Goal: Navigation & Orientation: Find specific page/section

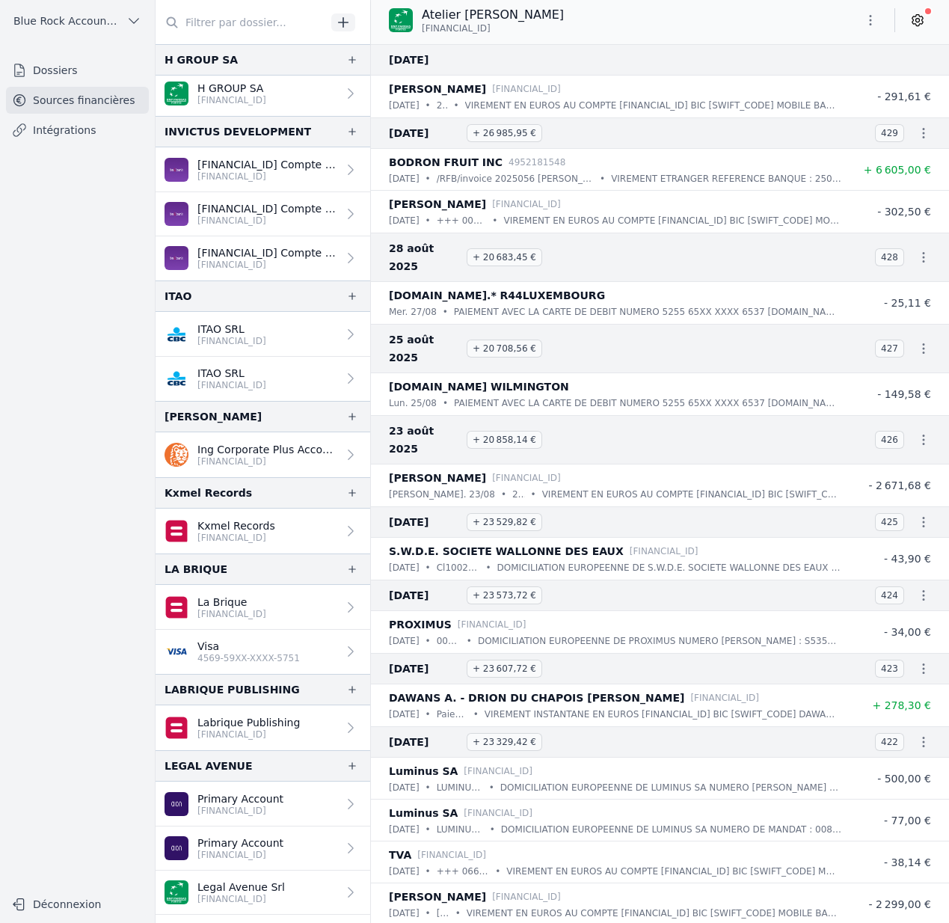
scroll to position [1245, 0]
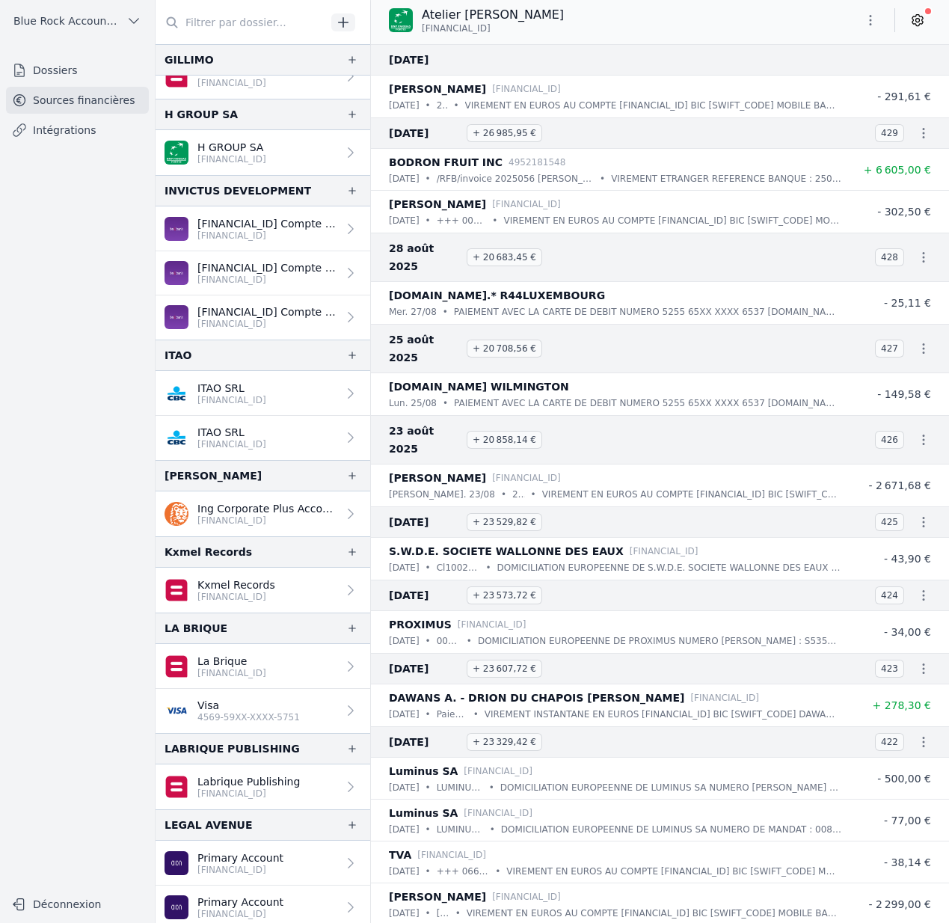
click at [266, 395] on p "[FINANCIAL_ID]" at bounding box center [231, 400] width 69 height 12
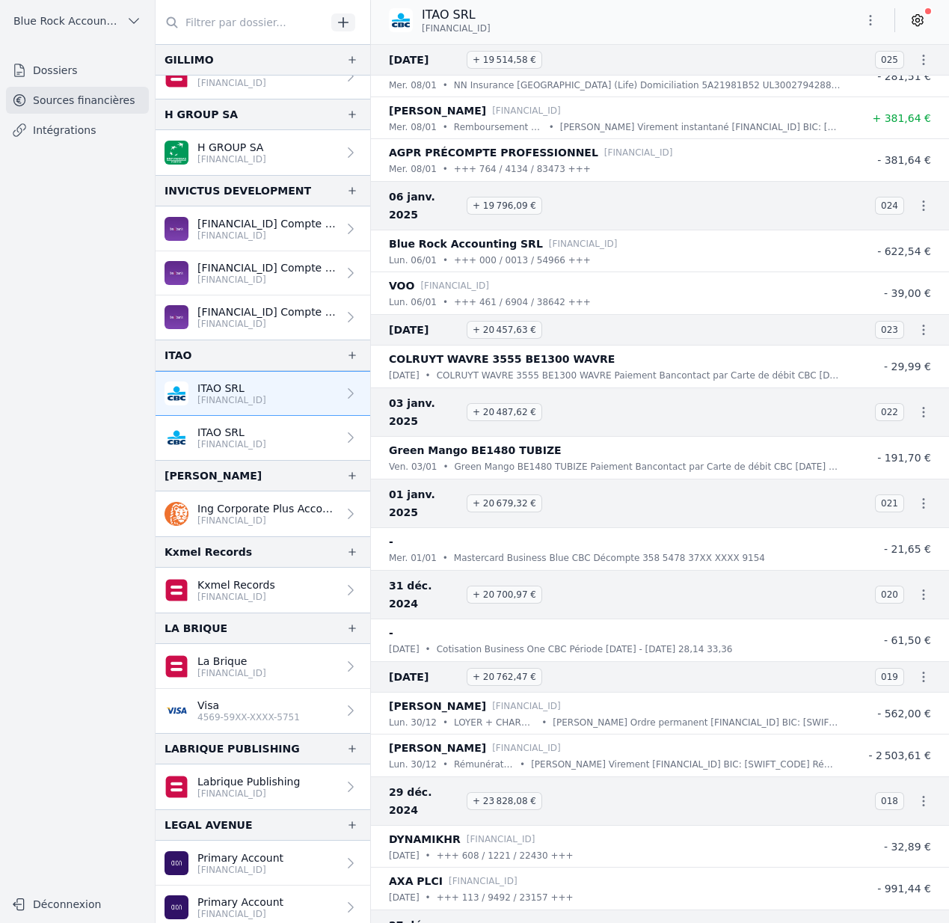
scroll to position [11111, 0]
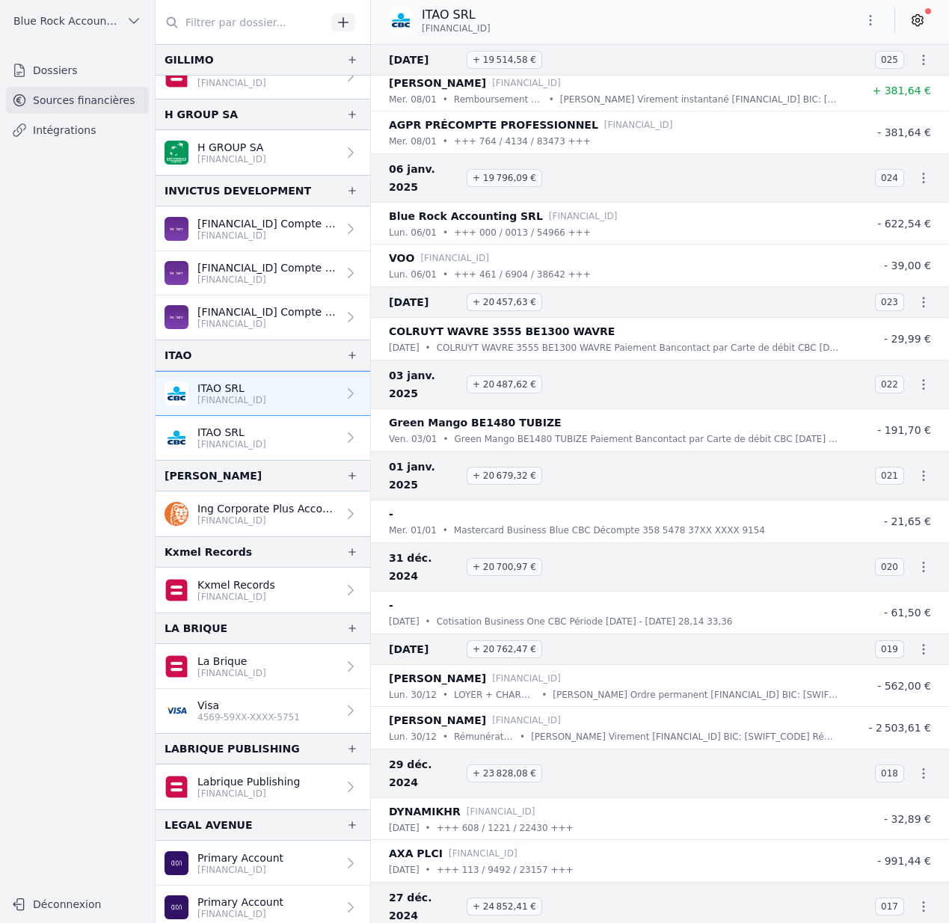
click at [313, 448] on link "ITAO SRL [FINANCIAL_ID]" at bounding box center [263, 438] width 215 height 44
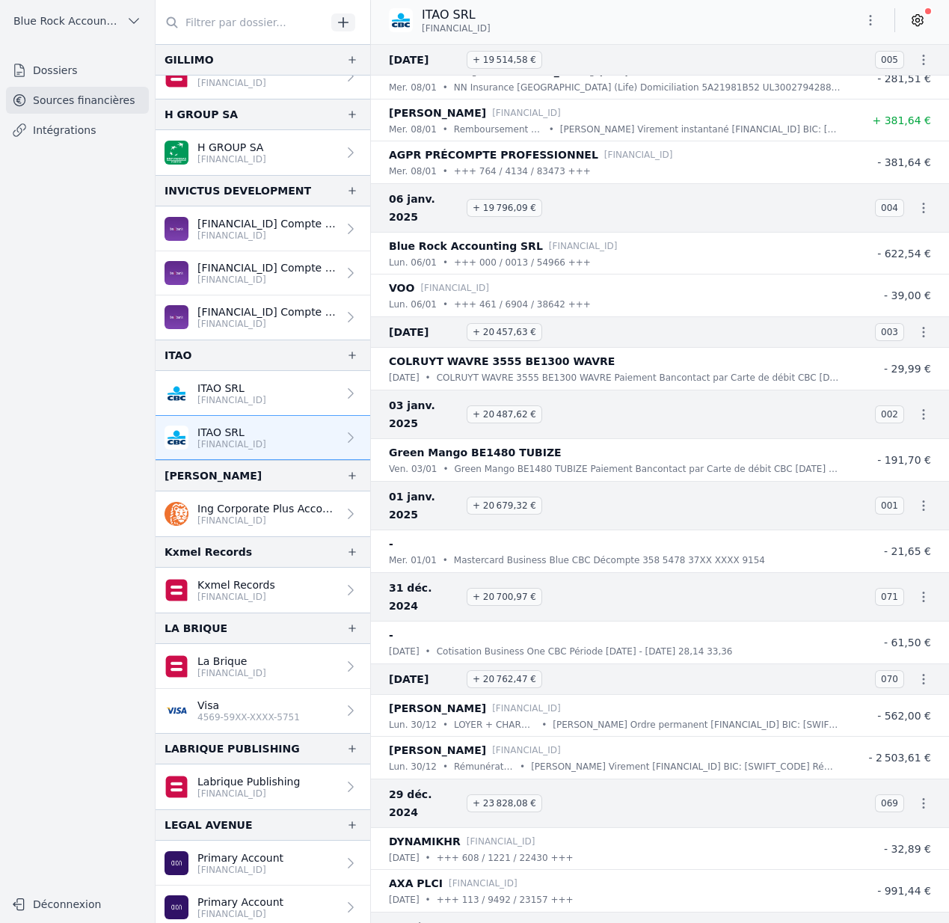
scroll to position [11103, 0]
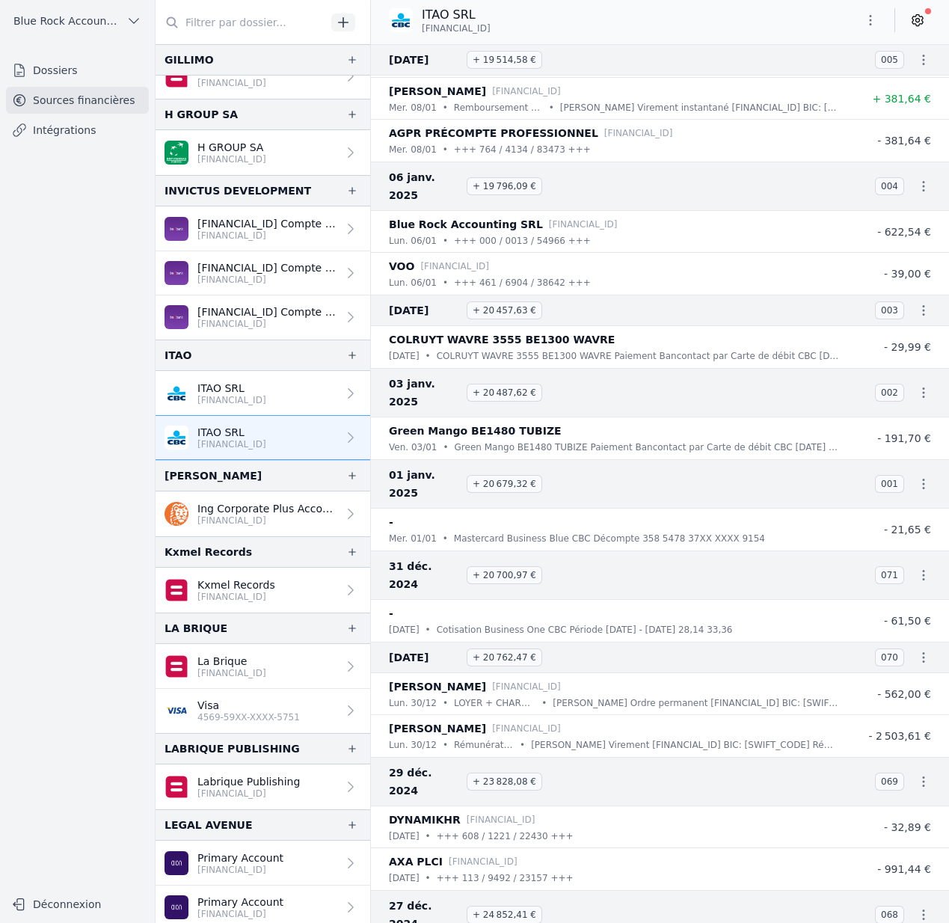
click at [872, 24] on icon "button" at bounding box center [870, 20] width 15 height 15
click at [813, 135] on button "Supprimer" at bounding box center [834, 134] width 108 height 27
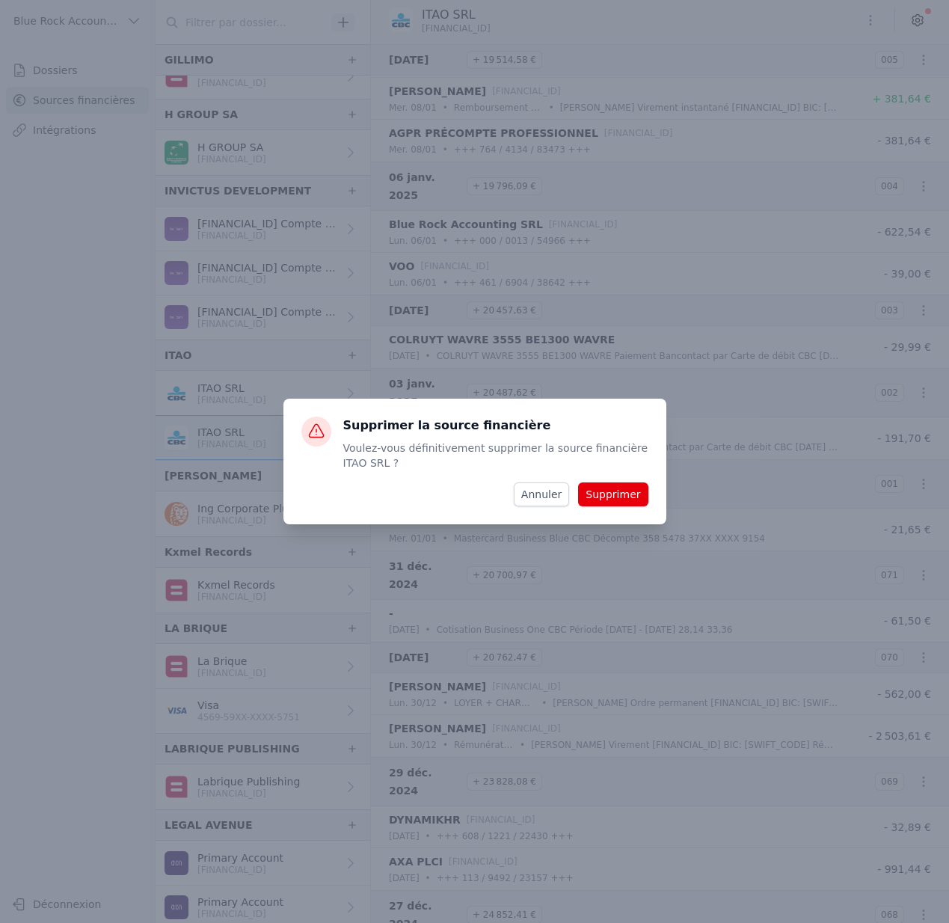
click at [622, 496] on button "Supprimer" at bounding box center [613, 494] width 70 height 24
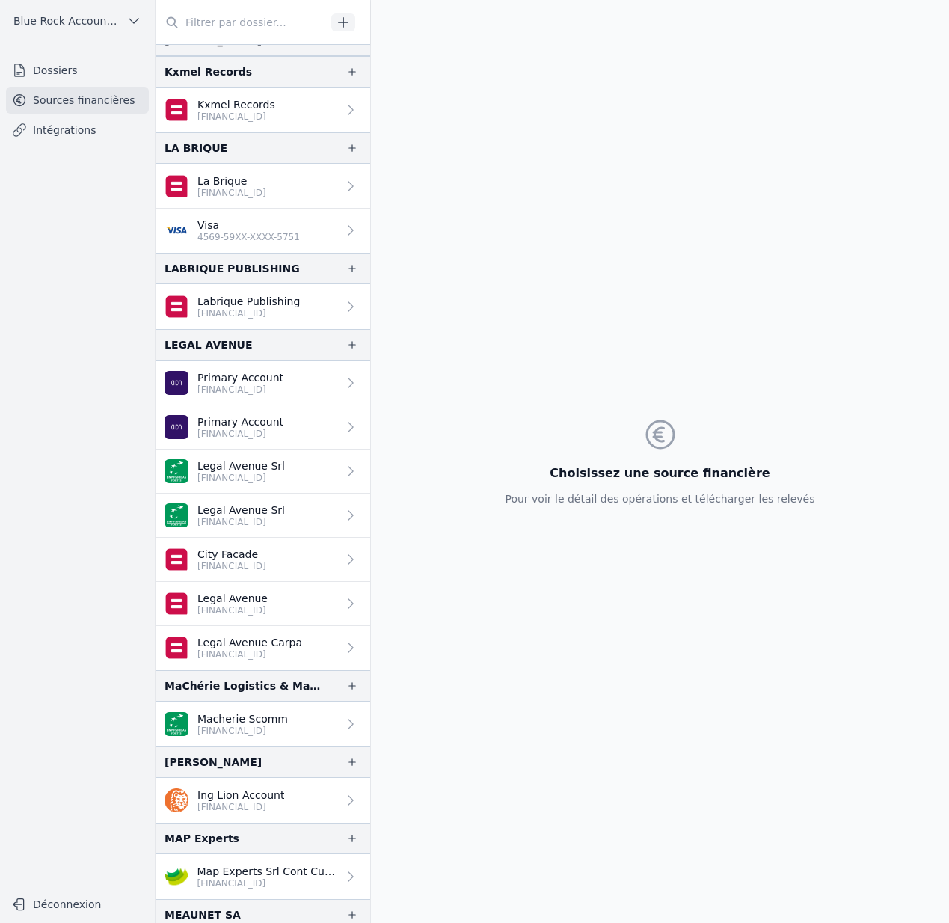
scroll to position [1697, 0]
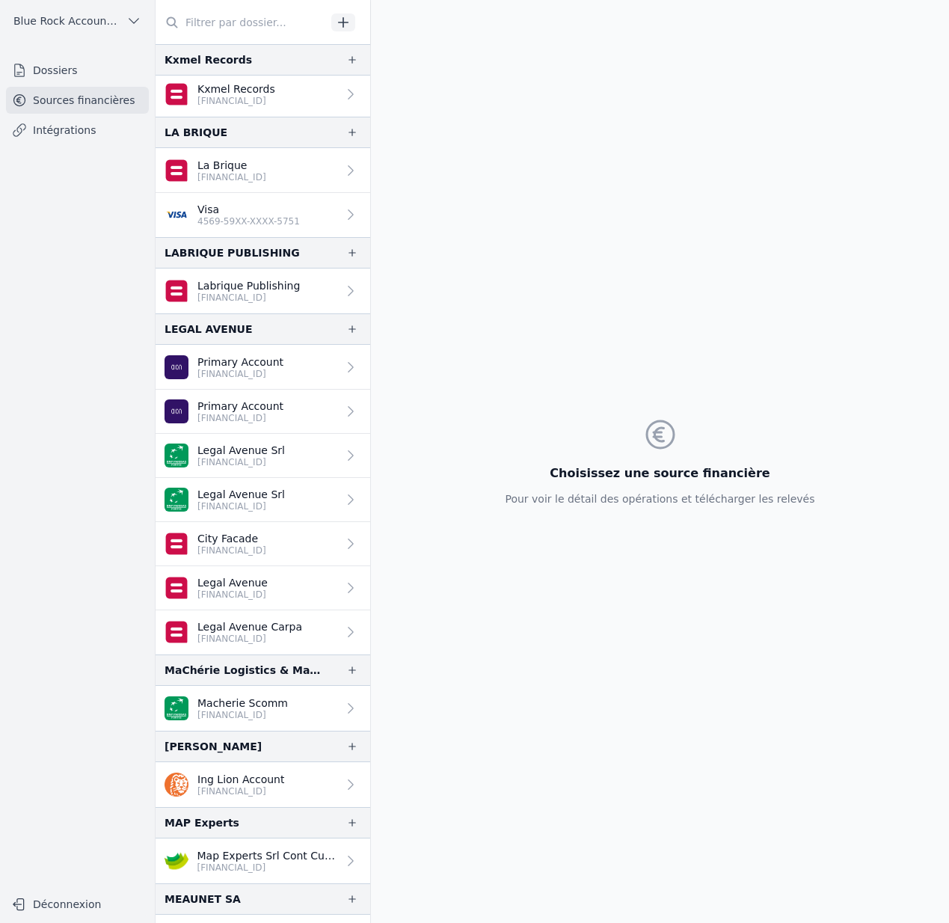
click at [294, 483] on link "Legal Avenue Srl [FINANCIAL_ID]" at bounding box center [263, 500] width 215 height 44
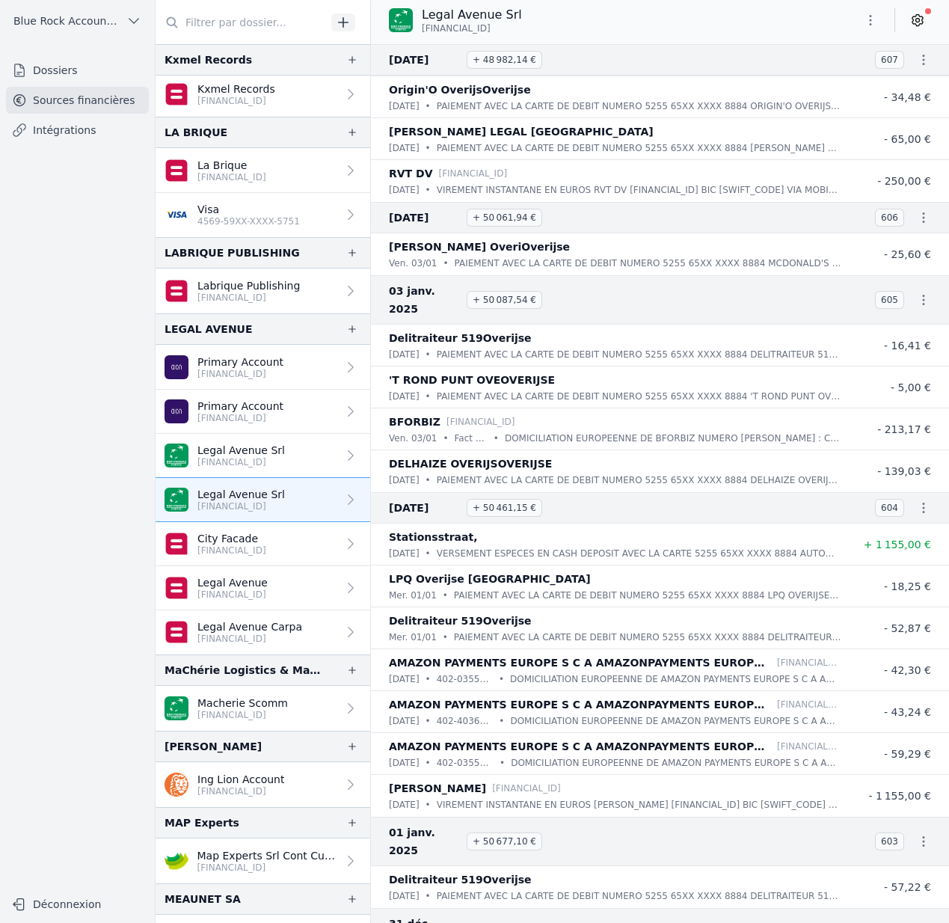
scroll to position [57856, 0]
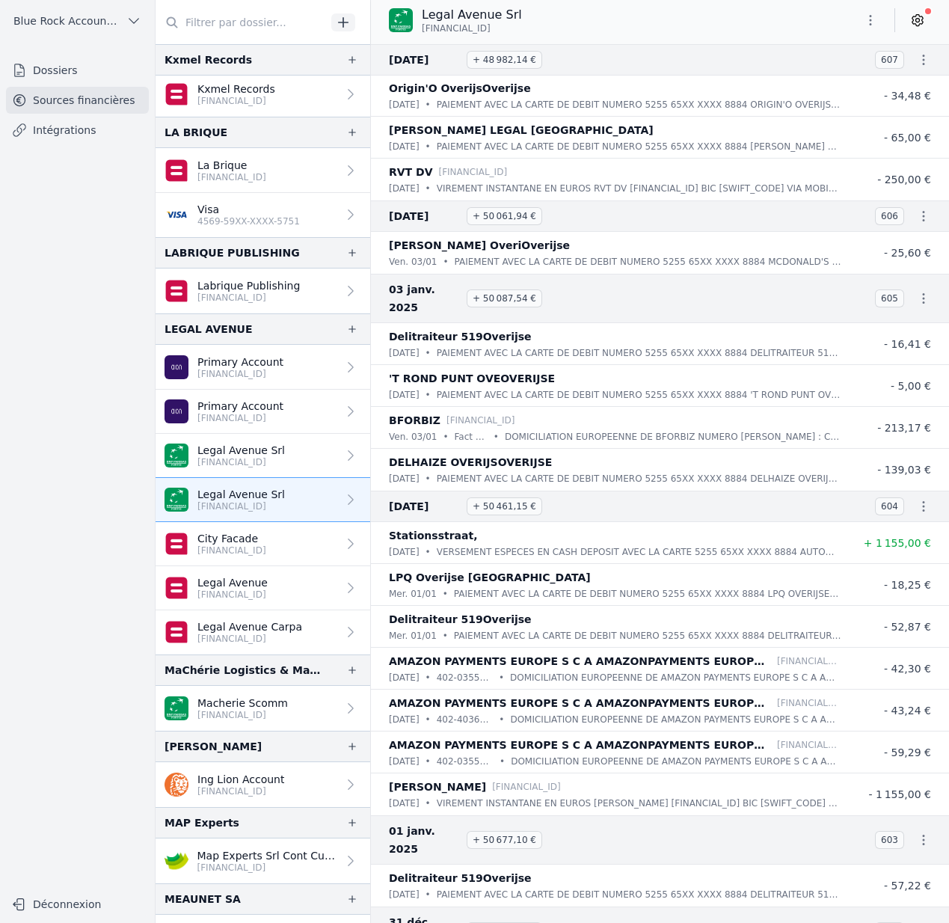
click at [294, 441] on link "Legal Avenue Srl [FINANCIAL_ID]" at bounding box center [263, 456] width 215 height 44
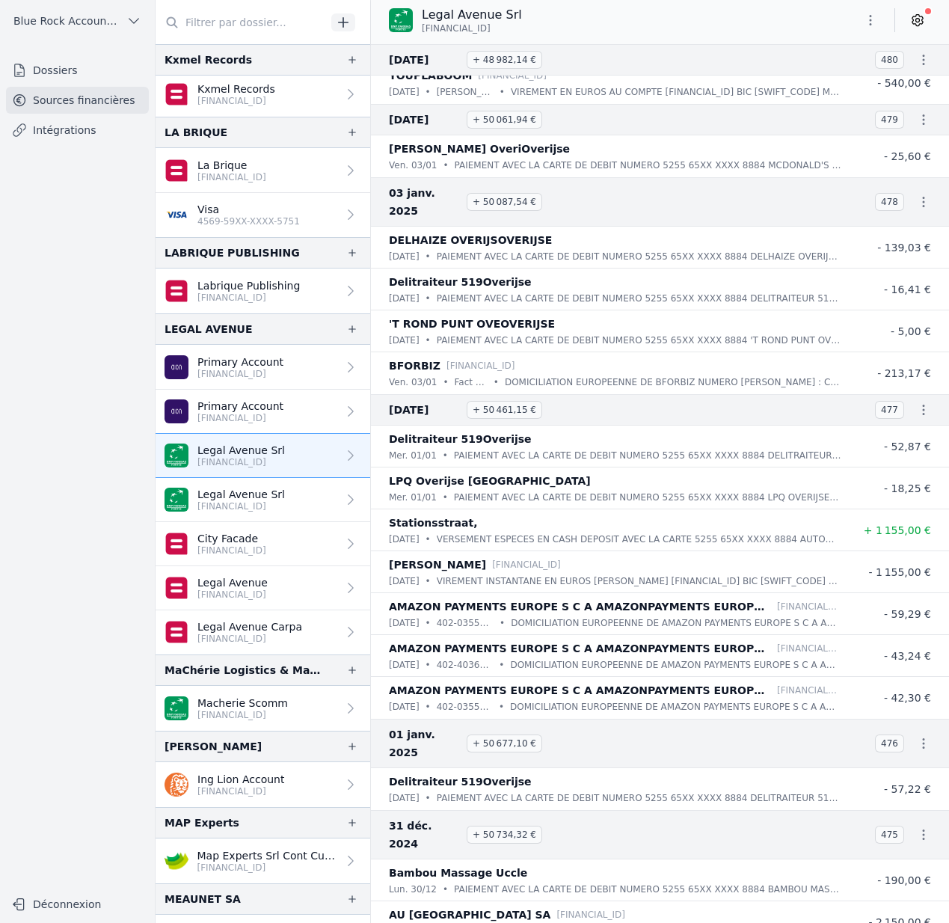
scroll to position [46809, 0]
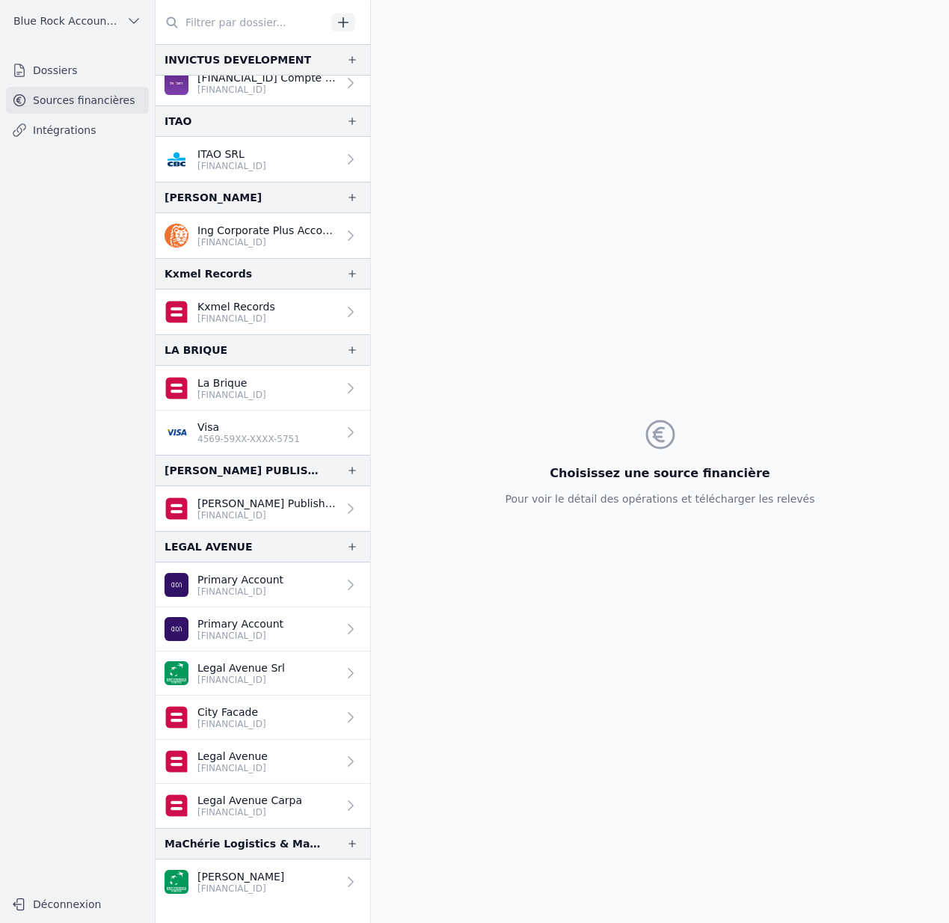
scroll to position [1573, 0]
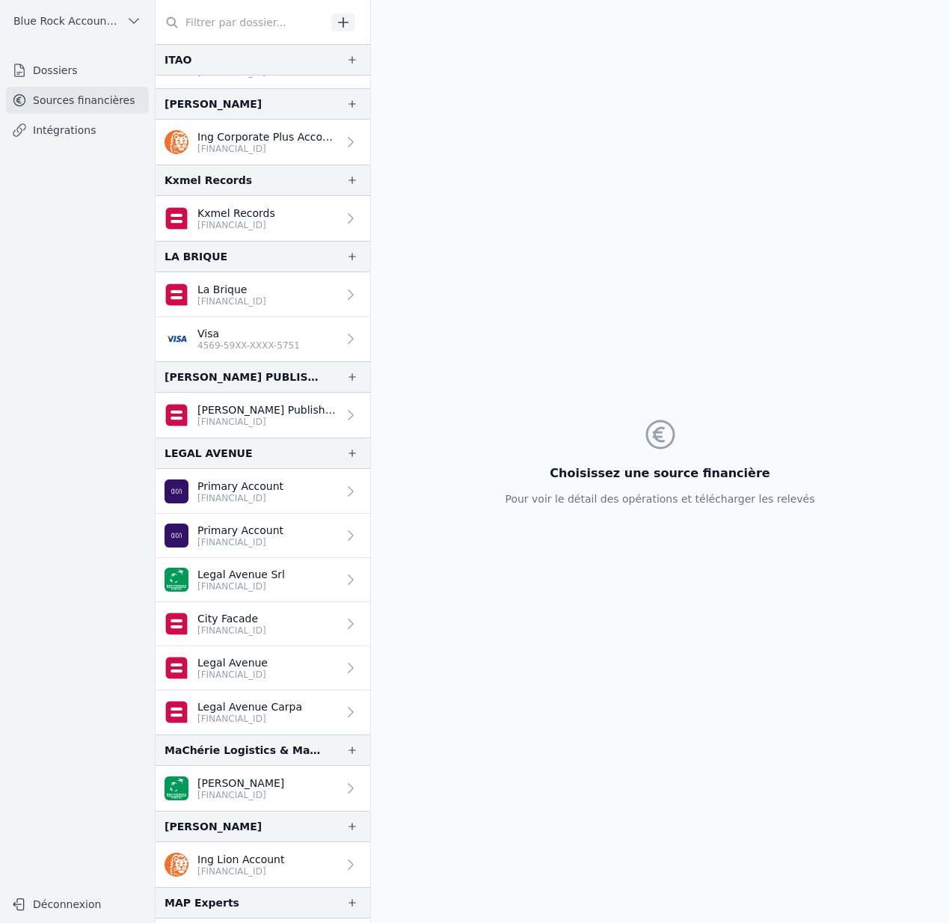
click at [263, 480] on p "Primary Account" at bounding box center [240, 485] width 86 height 15
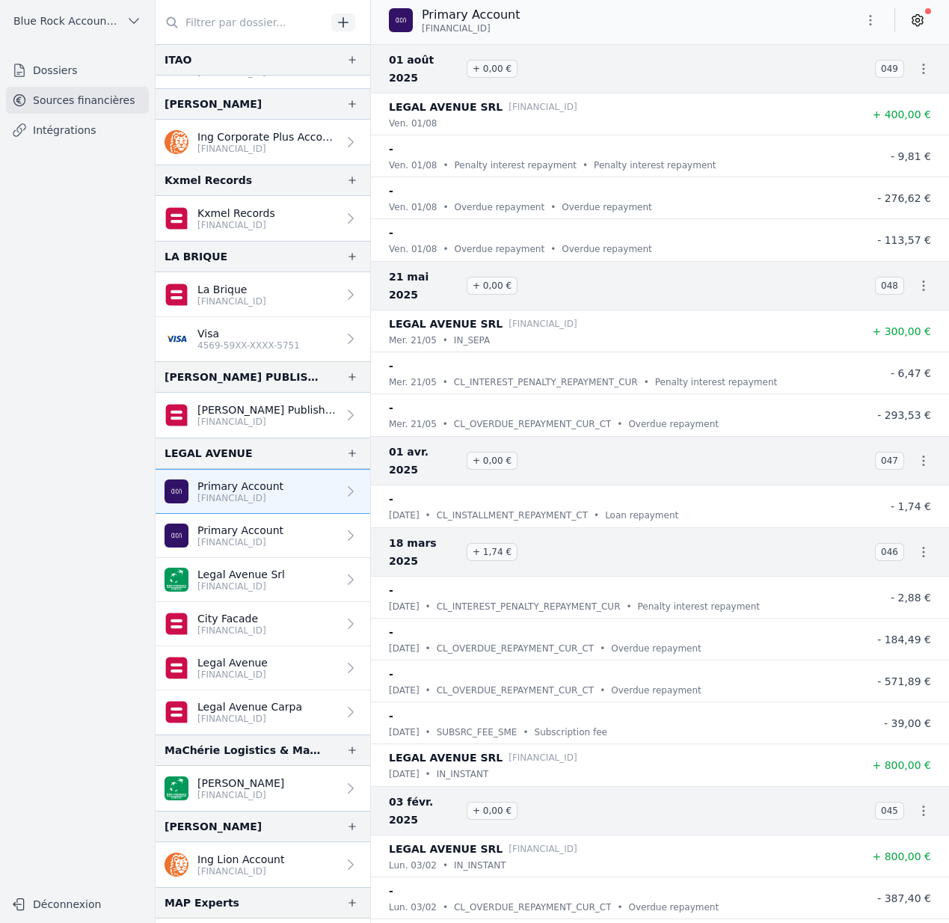
click at [272, 524] on p "Primary Account" at bounding box center [240, 530] width 86 height 15
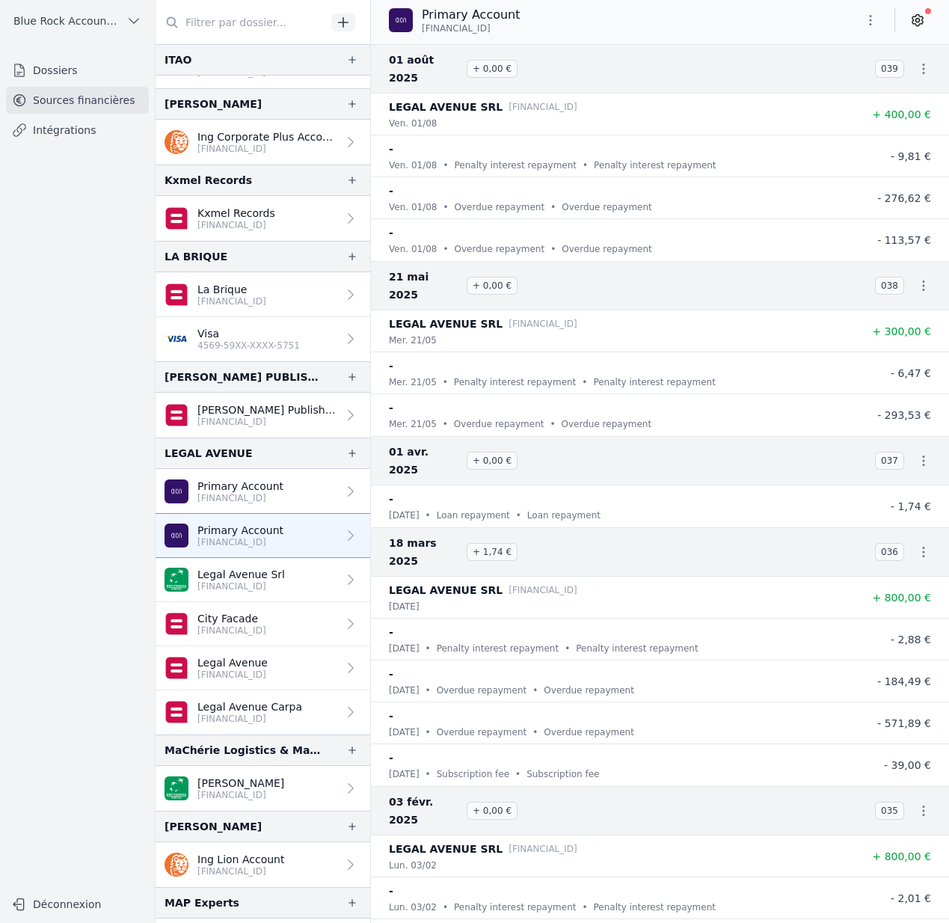
click at [271, 481] on p "Primary Account" at bounding box center [240, 485] width 86 height 15
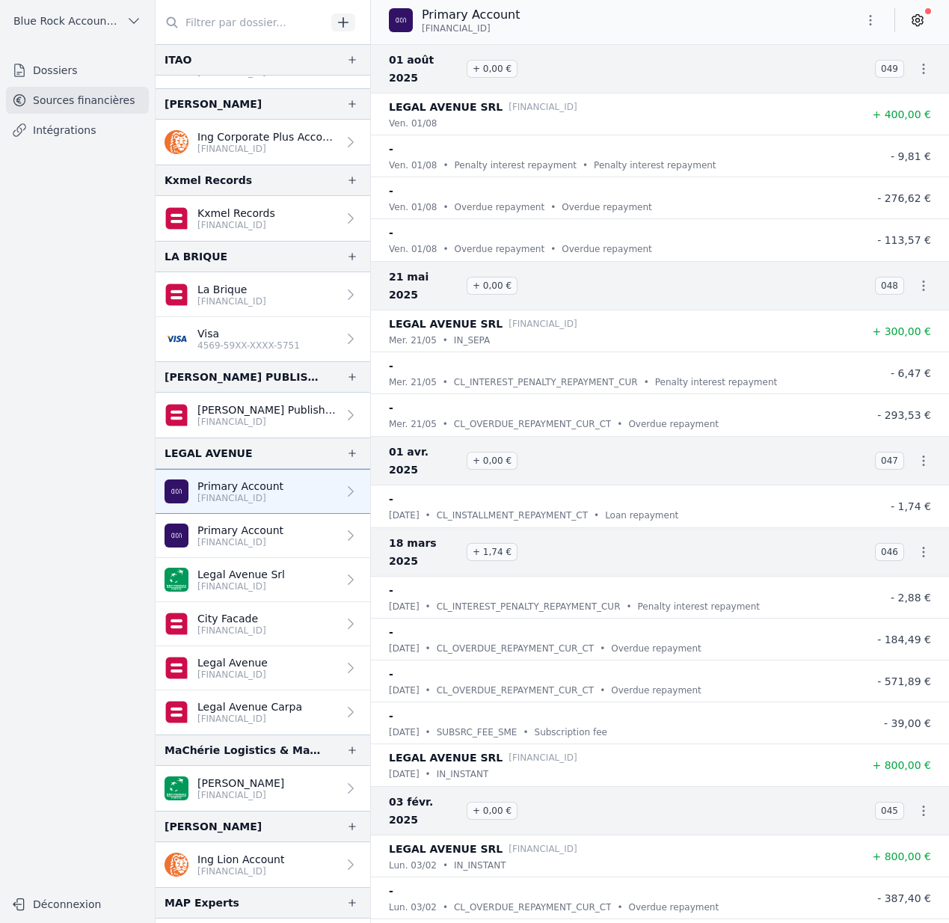
click at [265, 538] on p "[FINANCIAL_ID]" at bounding box center [240, 542] width 86 height 12
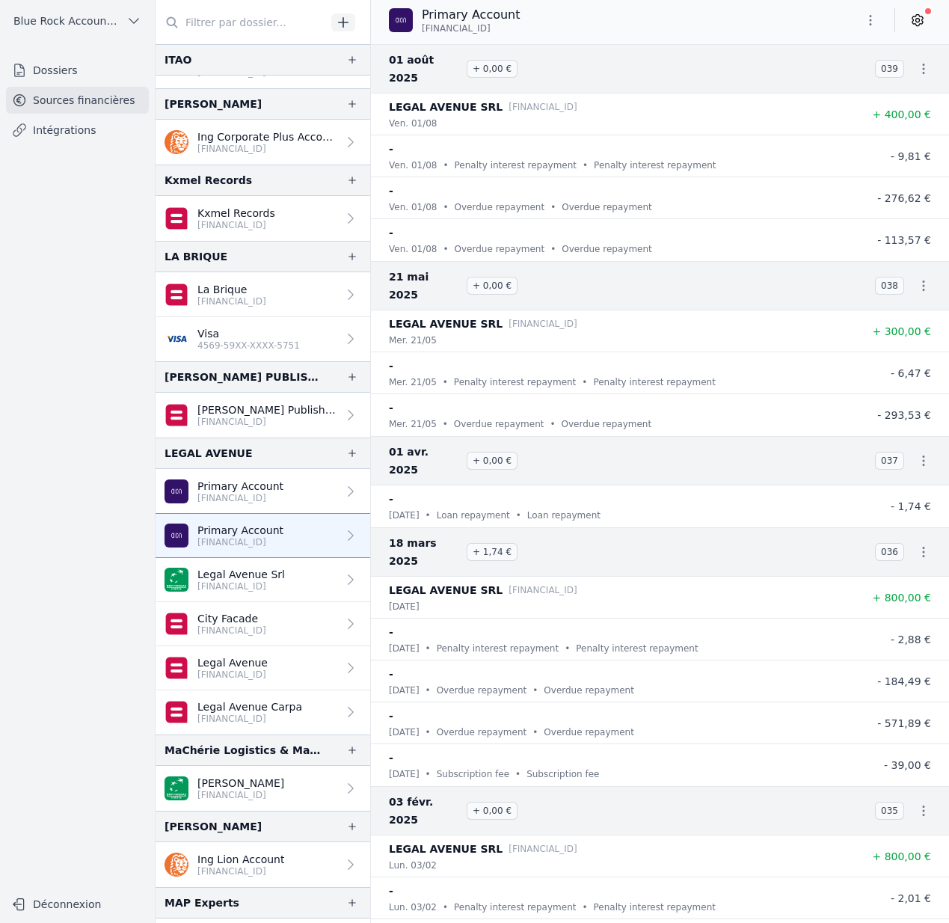
click at [280, 498] on p "[FINANCIAL_ID]" at bounding box center [240, 498] width 86 height 12
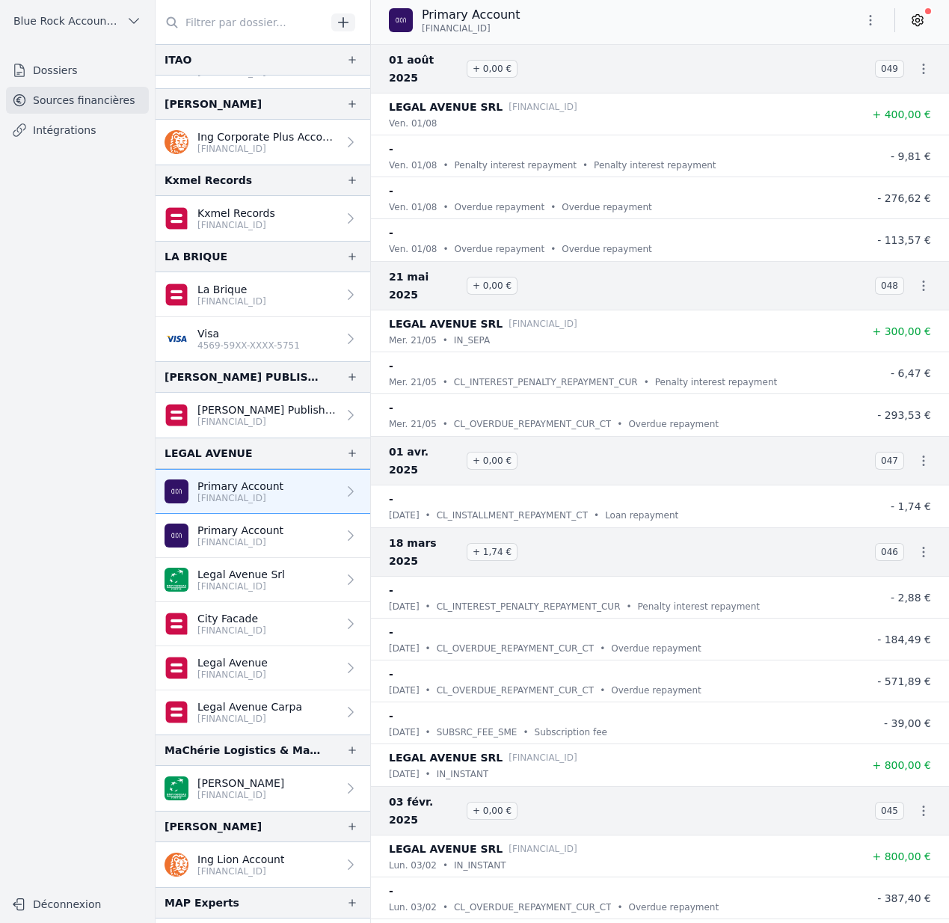
click at [279, 529] on p "Primary Account" at bounding box center [240, 530] width 86 height 15
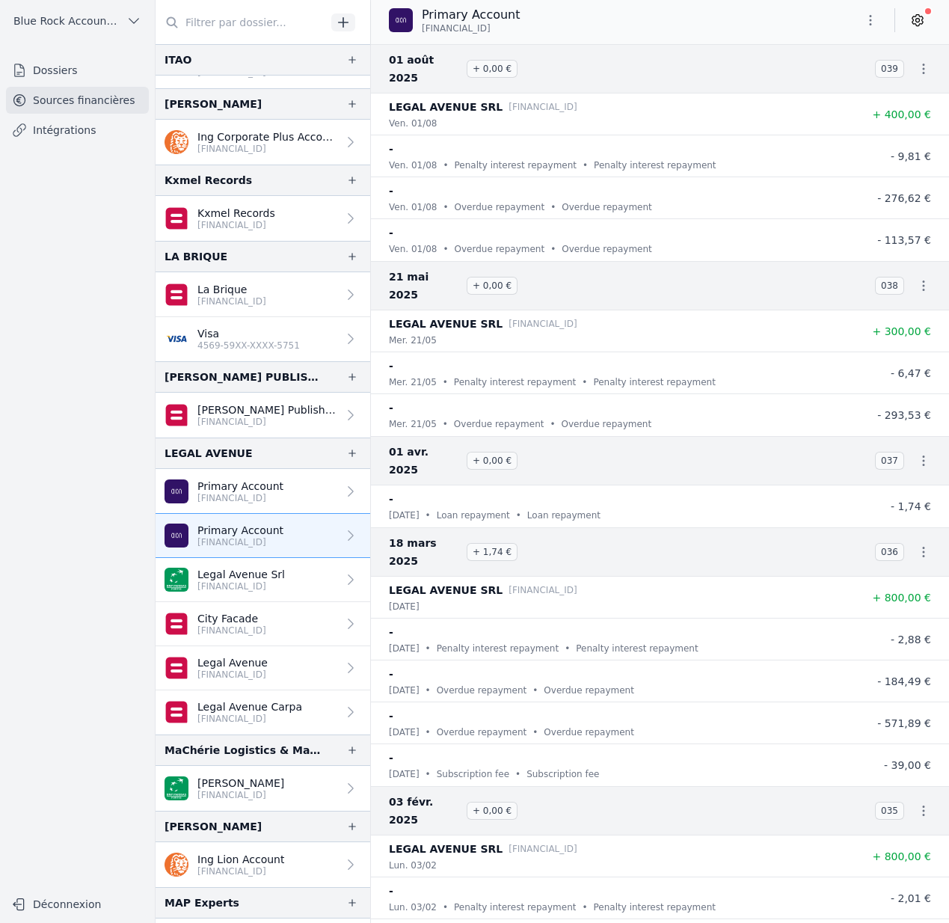
click at [284, 508] on link "Primary Account BE47 6481 2111 5380" at bounding box center [263, 491] width 215 height 45
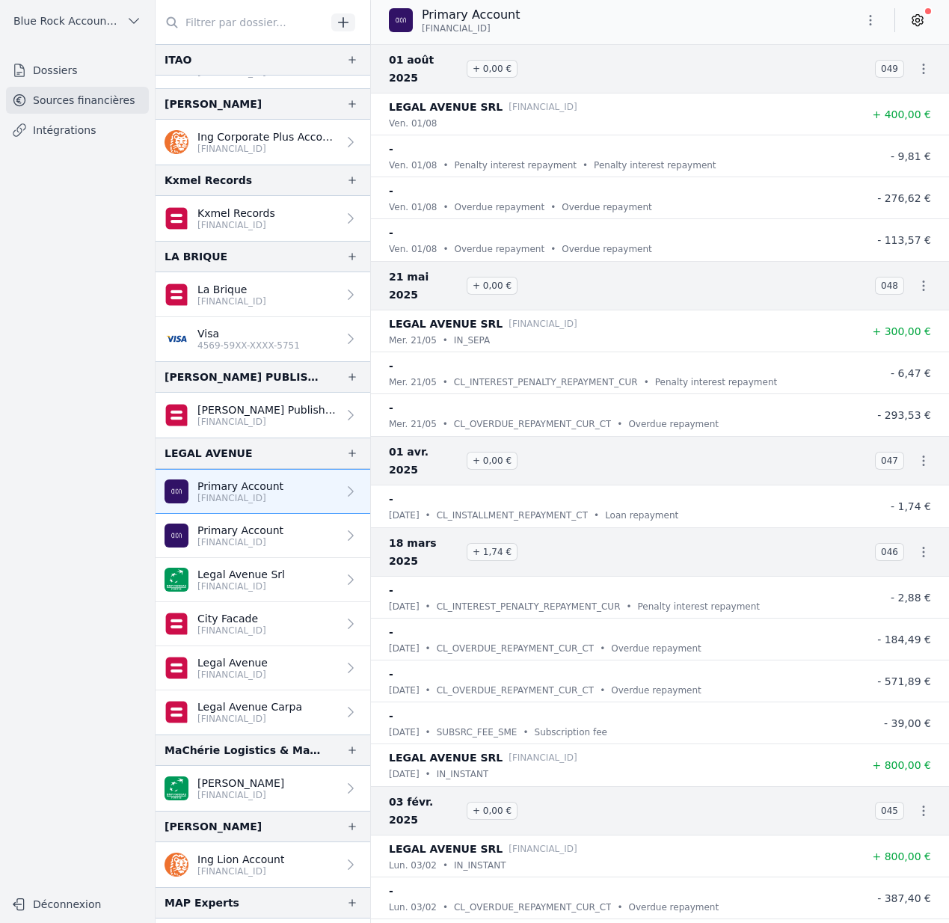
click at [230, 409] on p "Labrique Publishing" at bounding box center [267, 409] width 140 height 15
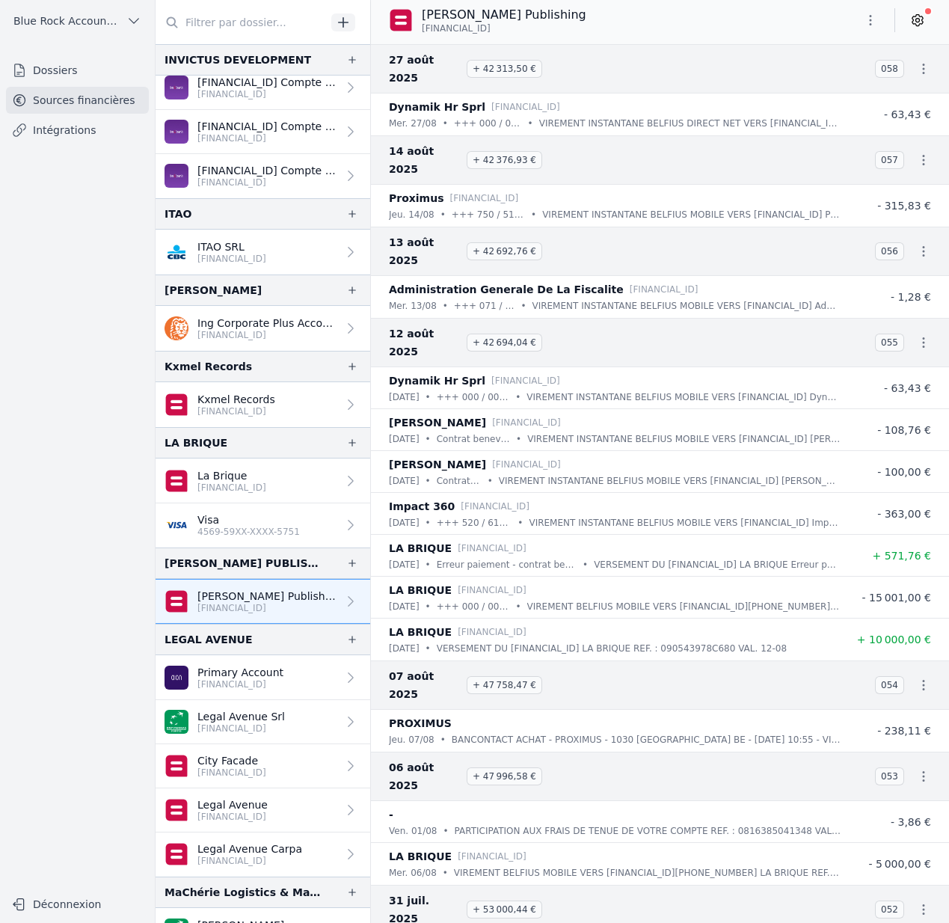
scroll to position [1654, 0]
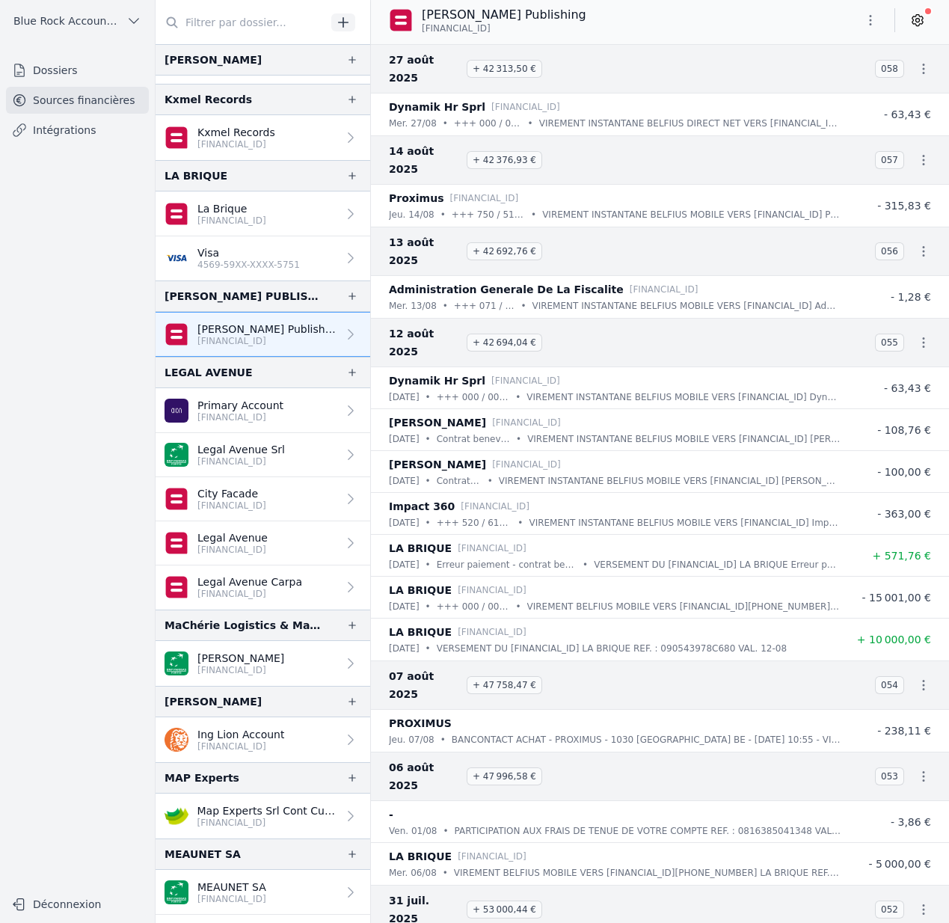
click at [274, 420] on p "[FINANCIAL_ID]" at bounding box center [240, 417] width 86 height 12
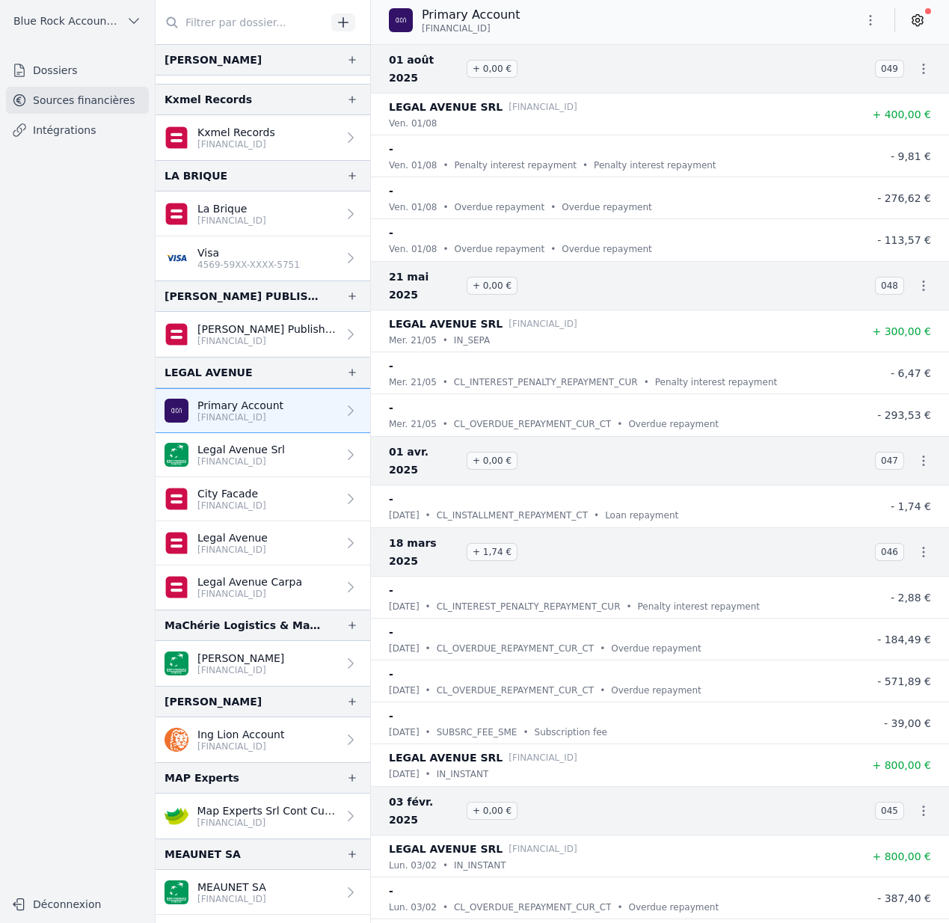
click at [86, 16] on span "Blue Rock Accounting" at bounding box center [66, 20] width 107 height 15
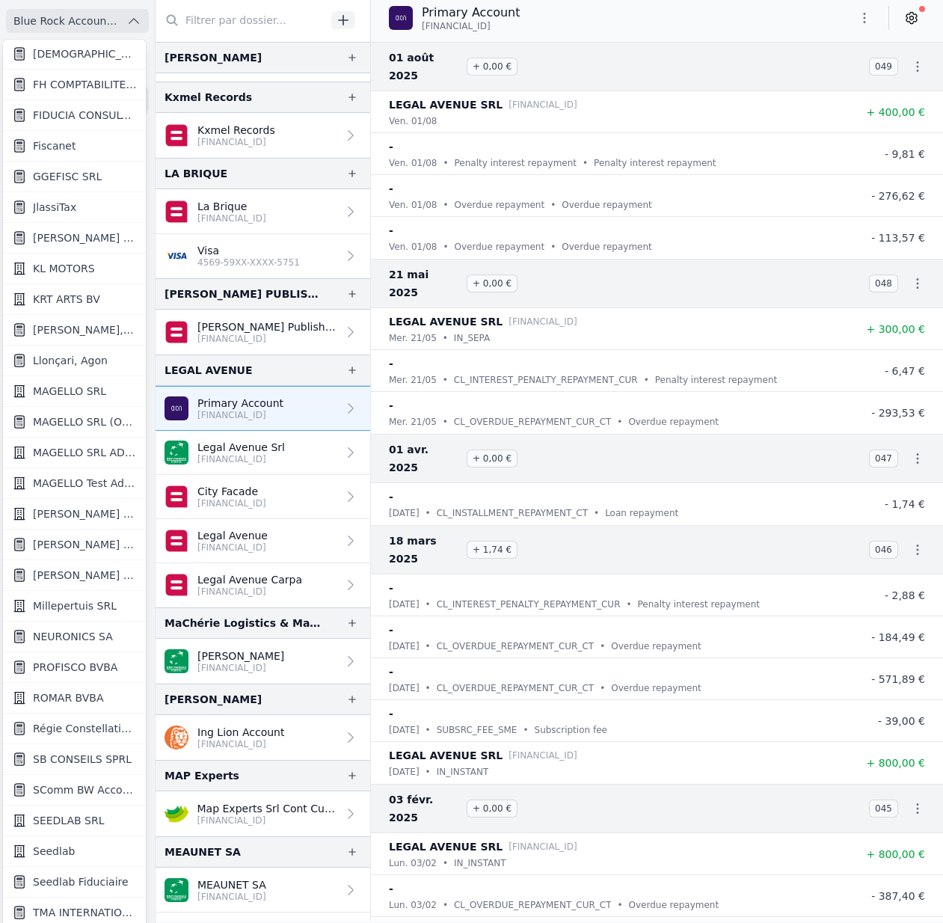
scroll to position [896, 0]
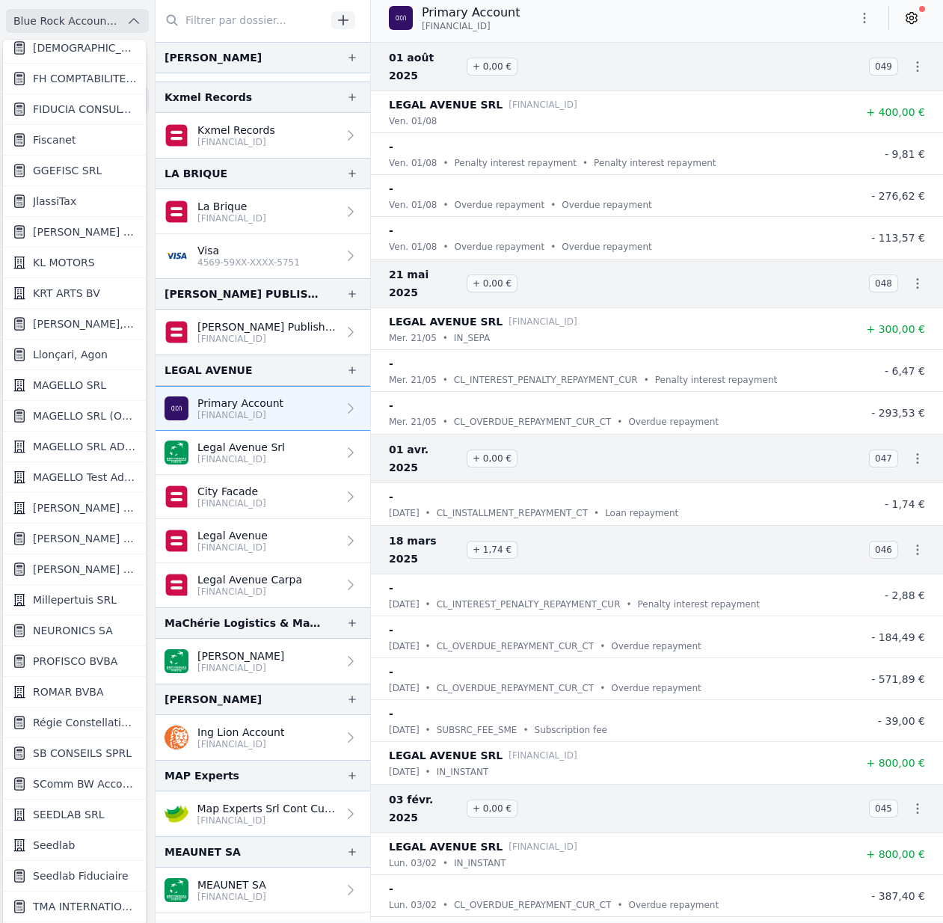
click at [68, 751] on span "SB CONSEILS SPRL" at bounding box center [82, 752] width 99 height 15
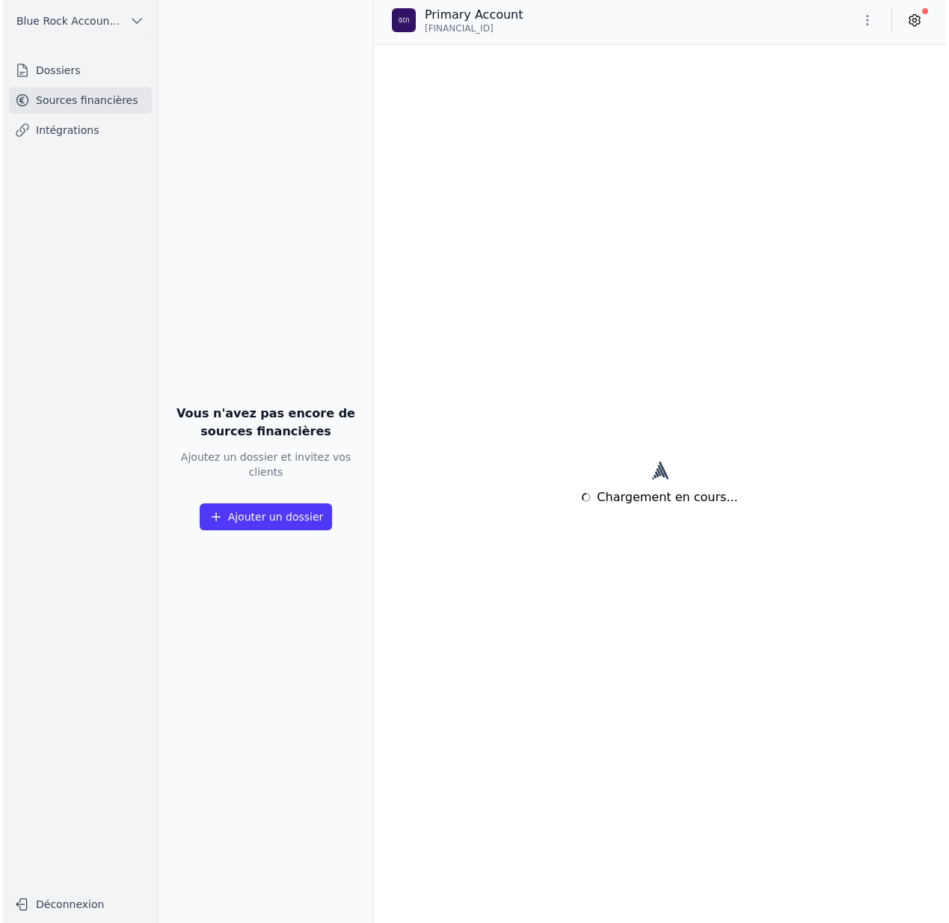
scroll to position [0, 0]
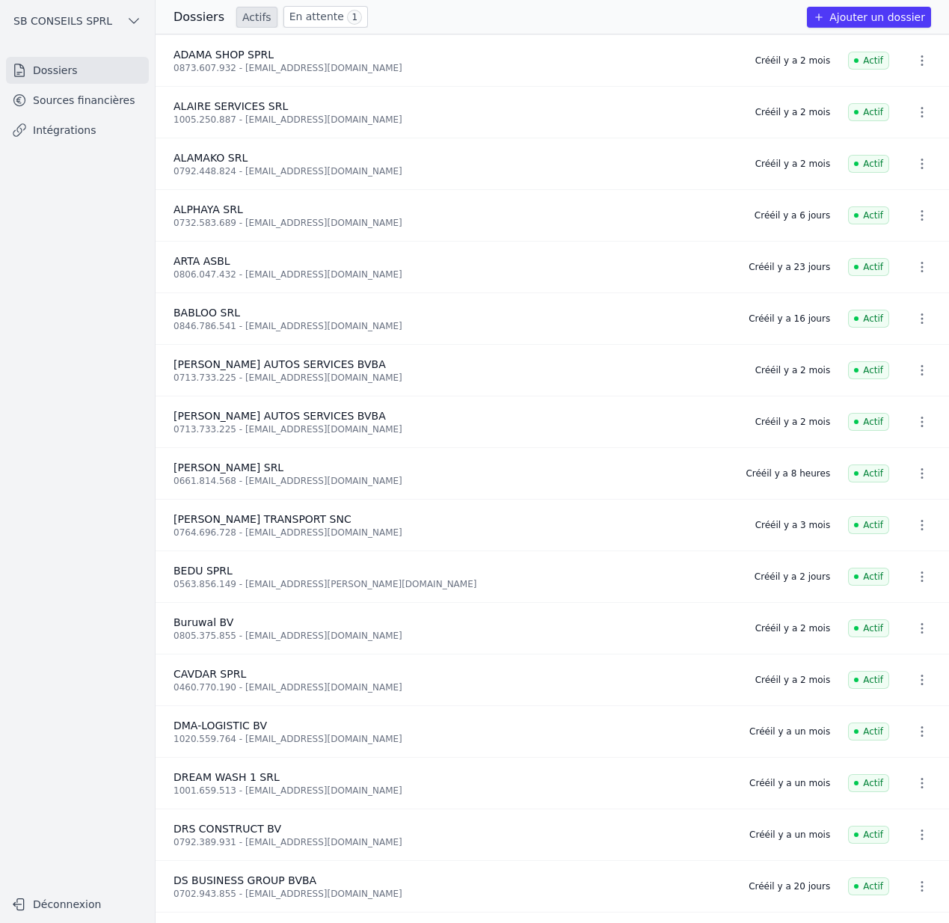
click at [96, 105] on link "Sources financières" at bounding box center [77, 100] width 143 height 27
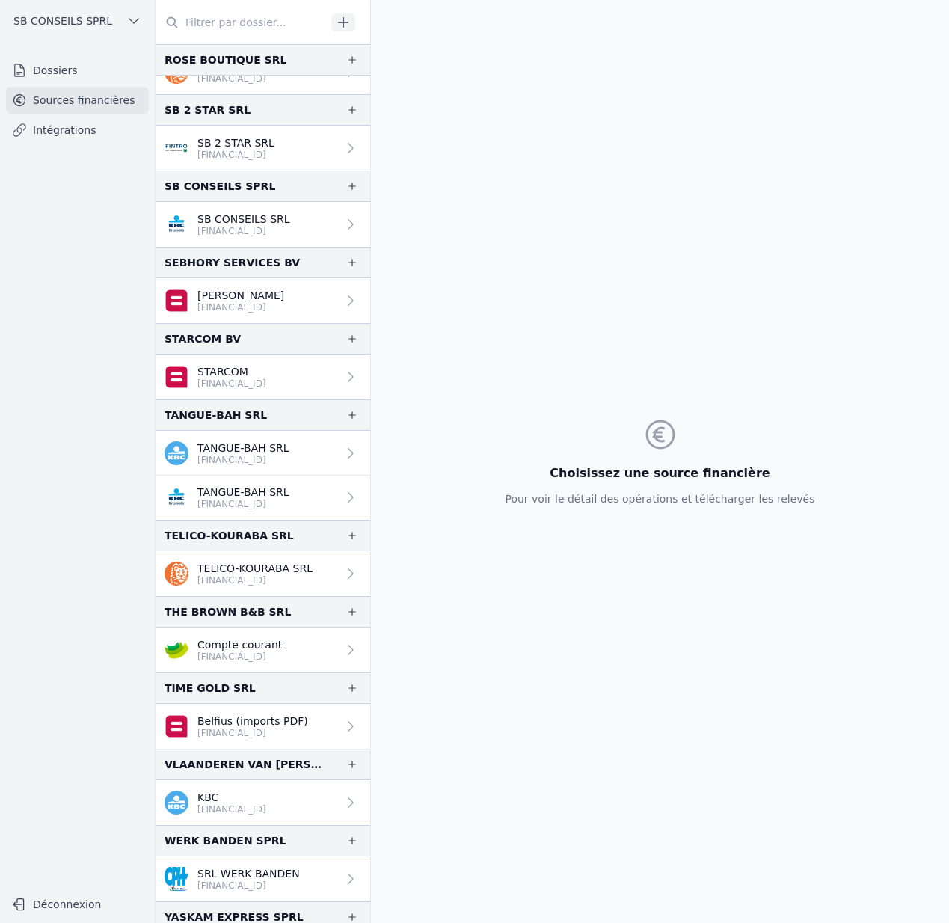
scroll to position [2504, 0]
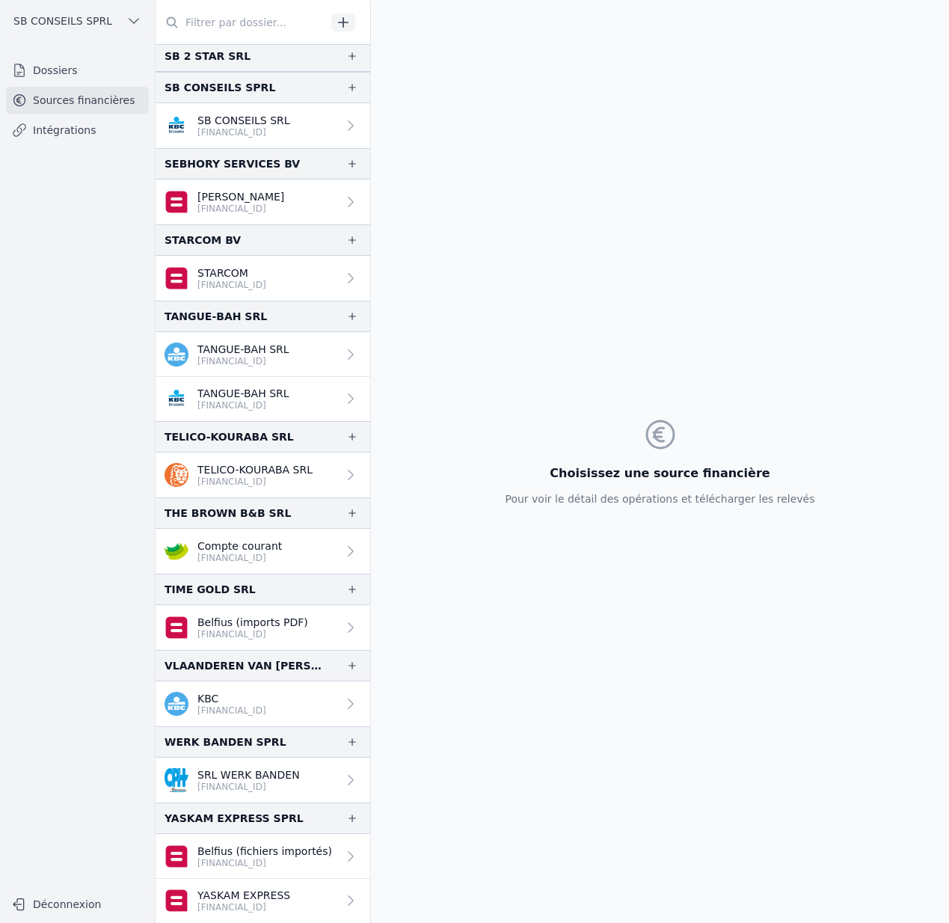
click at [286, 394] on p "TANGUE-BAH SRL" at bounding box center [243, 393] width 92 height 15
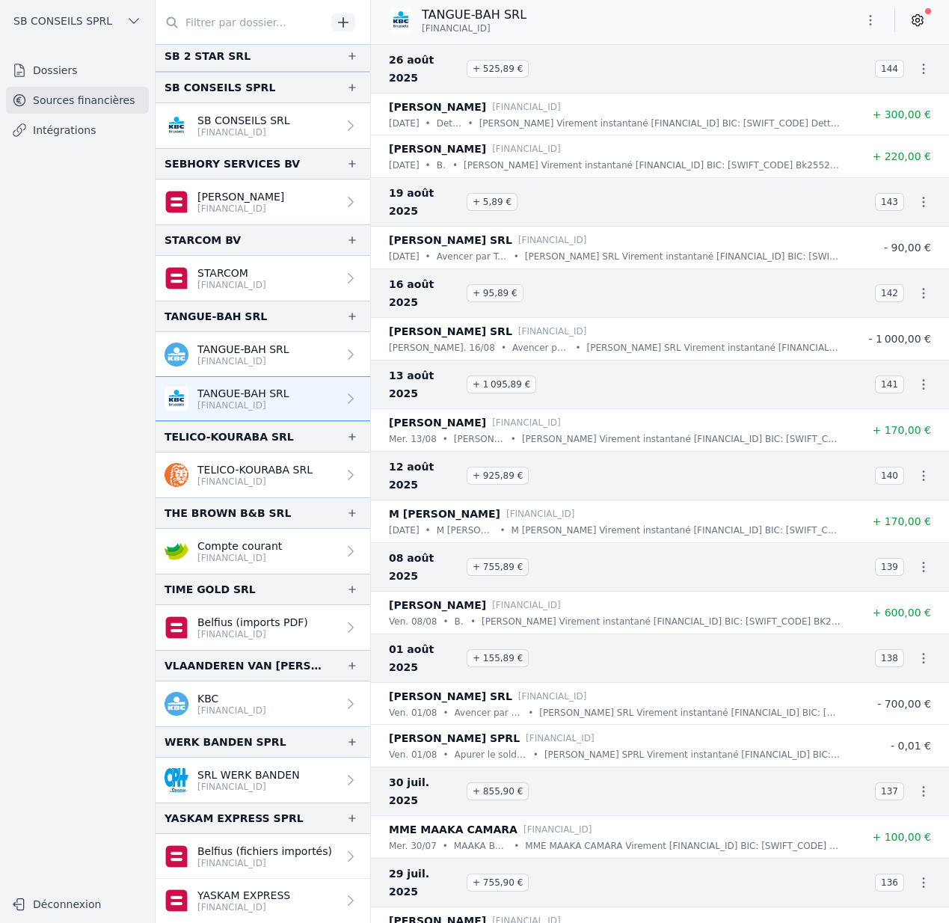
click at [316, 354] on link "TANGUE-BAH SRL BE62 7330 7489 6861" at bounding box center [263, 354] width 215 height 45
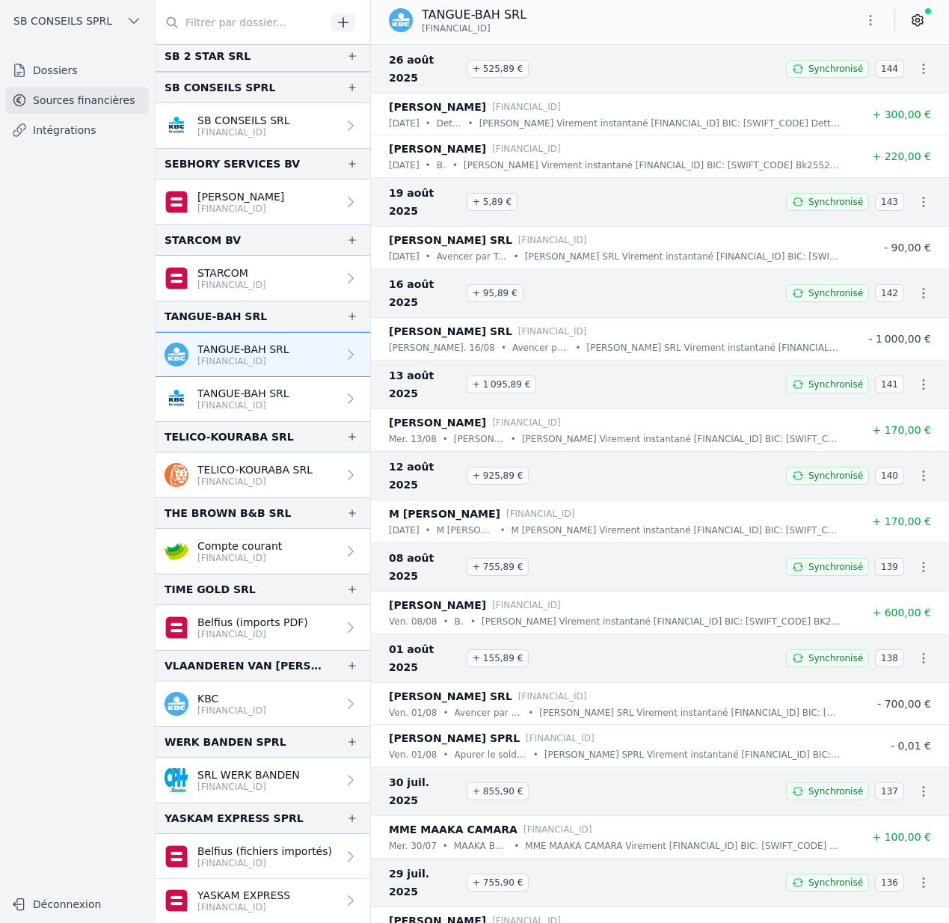
click at [289, 405] on p "BE62 7330 7489 6861" at bounding box center [243, 405] width 92 height 12
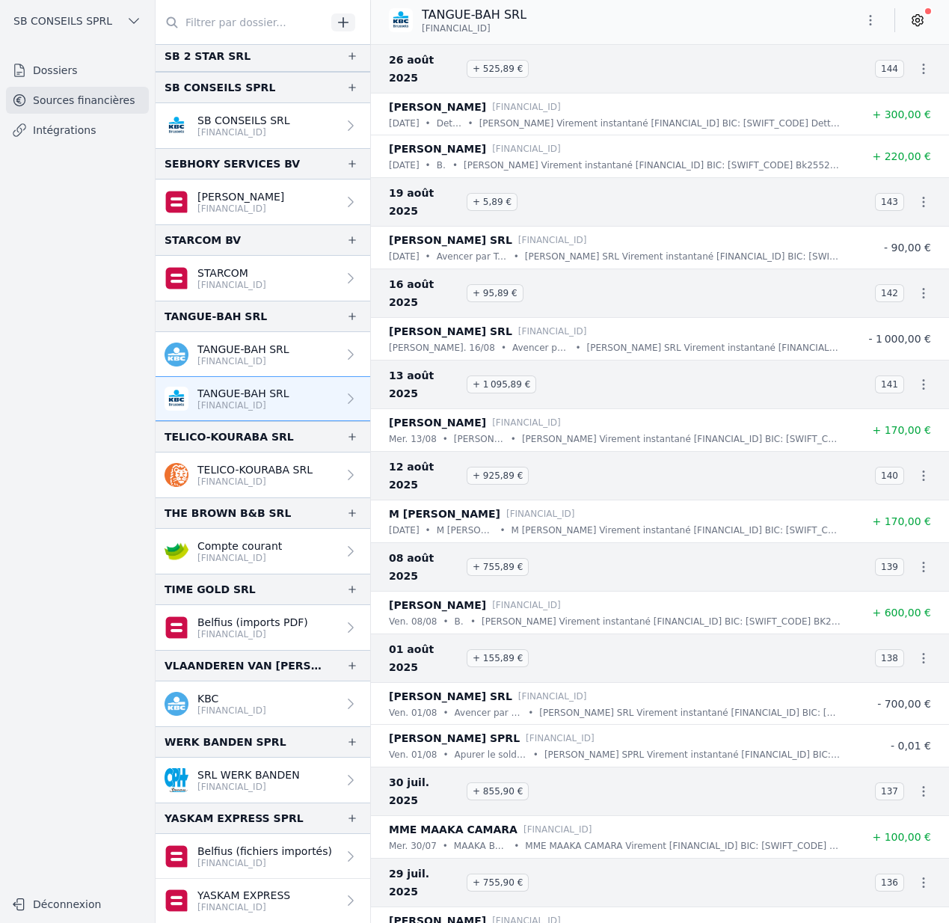
click at [292, 364] on link "TANGUE-BAH SRL BE62 7330 7489 6861" at bounding box center [263, 354] width 215 height 45
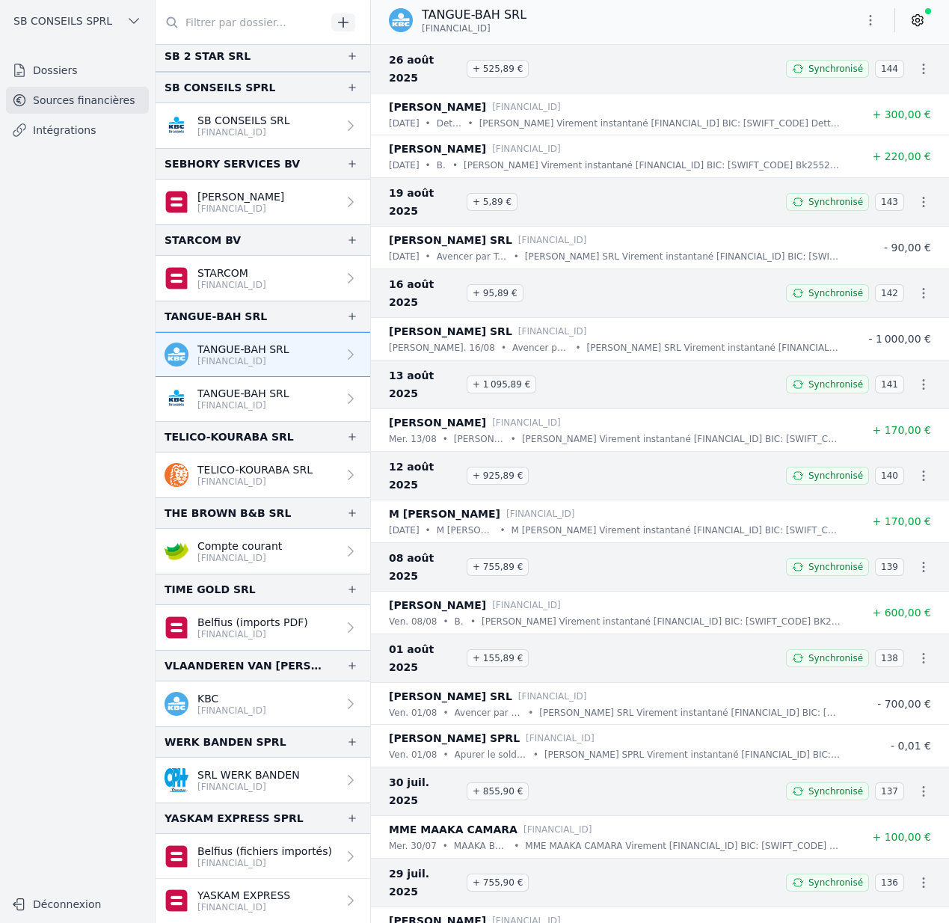
click at [286, 398] on p "TANGUE-BAH SRL" at bounding box center [243, 393] width 92 height 15
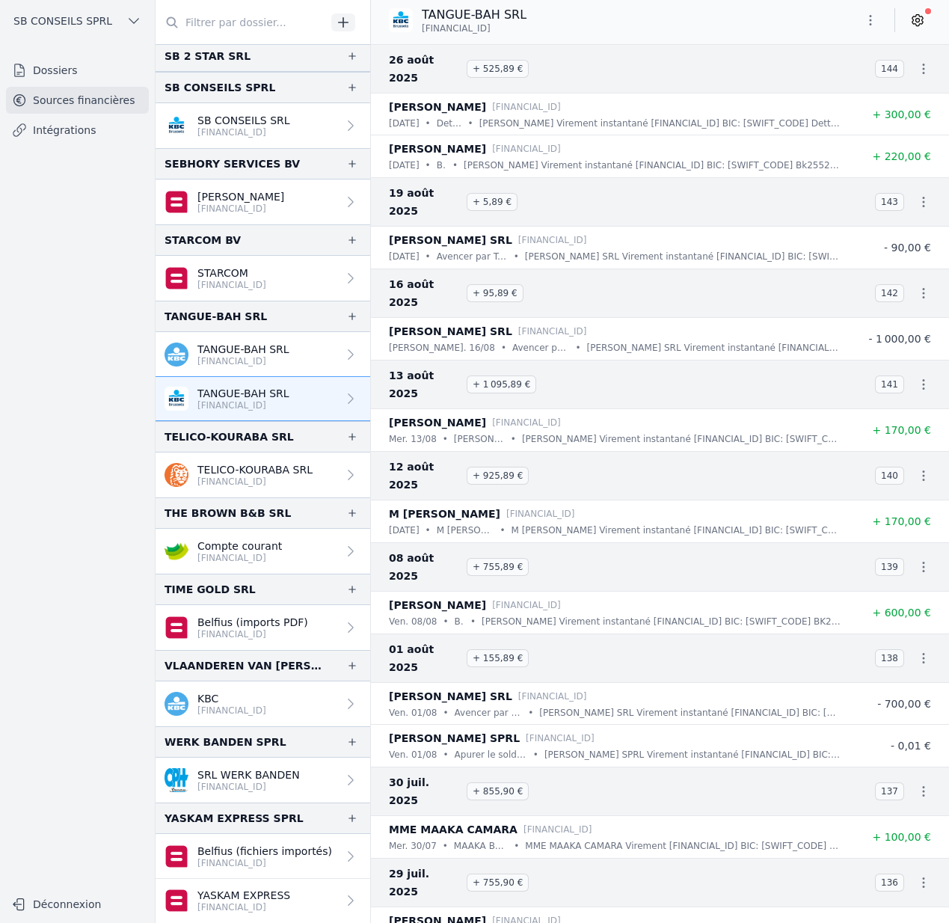
click at [286, 353] on p "TANGUE-BAH SRL" at bounding box center [243, 349] width 92 height 15
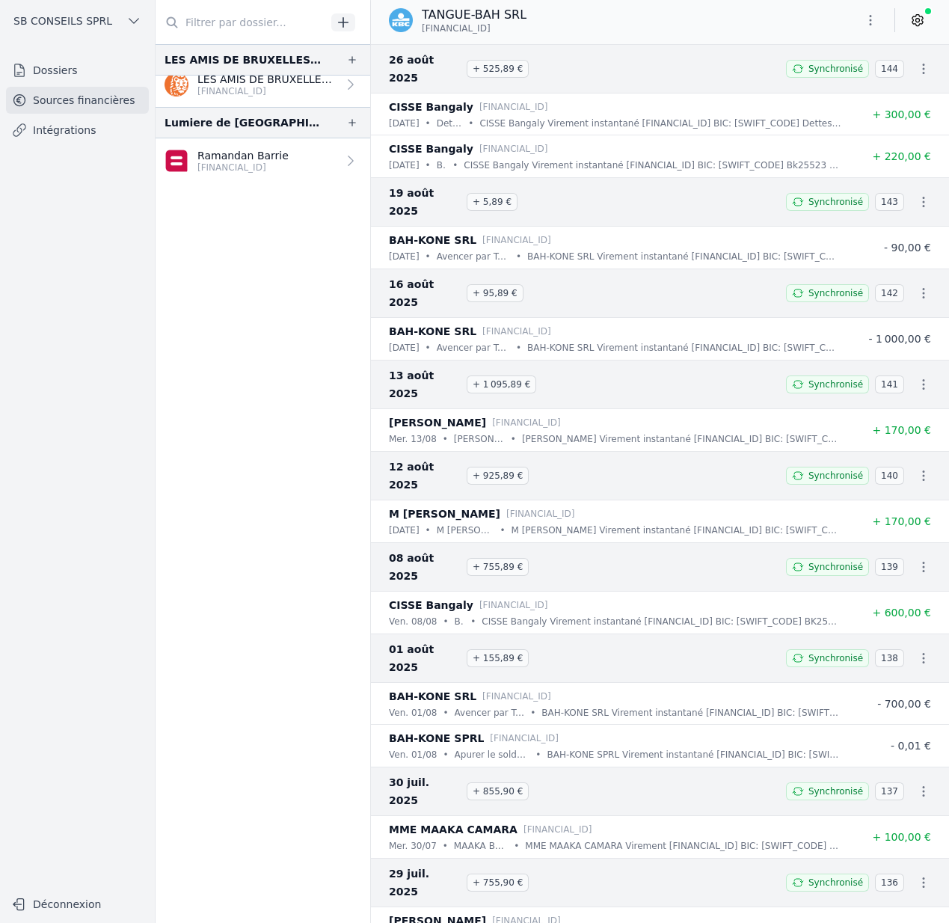
scroll to position [2271, 0]
